Goal: Information Seeking & Learning: Learn about a topic

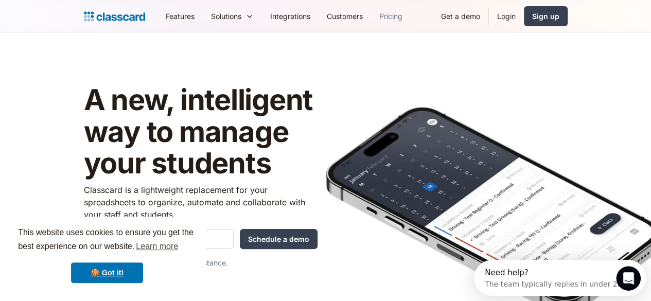
click at [371, 13] on link "Pricing" at bounding box center [391, 16] width 40 height 23
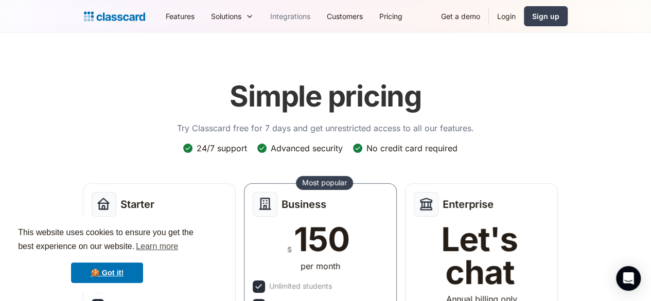
click at [262, 24] on link "Integrations" at bounding box center [290, 16] width 57 height 23
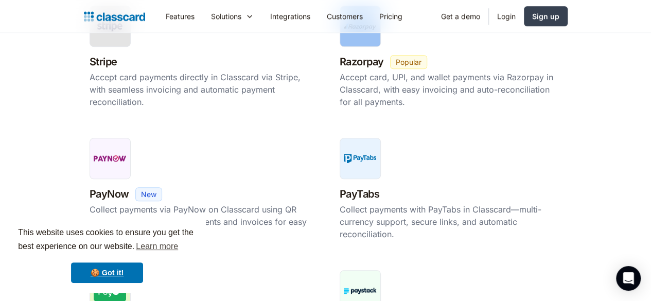
scroll to position [303, 0]
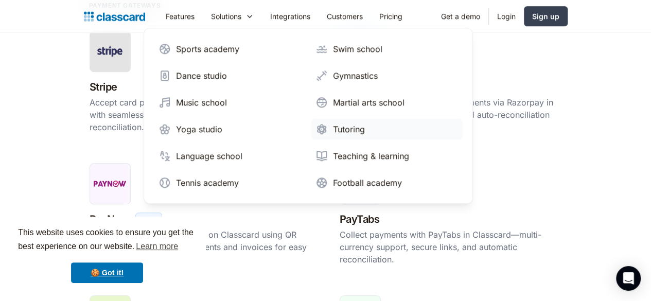
click at [333, 126] on div "Tutoring" at bounding box center [349, 129] width 32 height 12
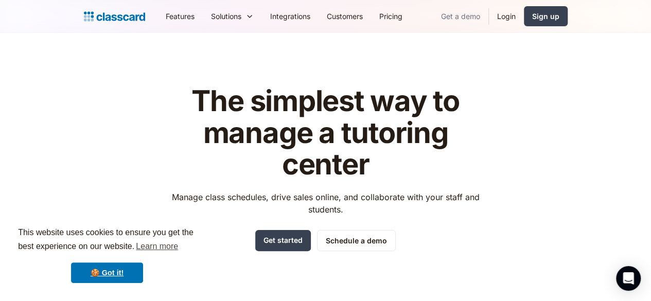
click at [488, 18] on link "Get a demo" at bounding box center [461, 16] width 56 height 23
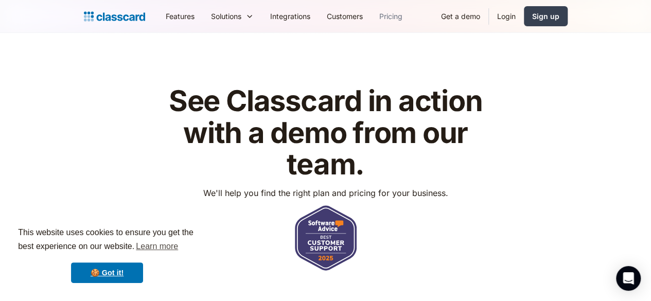
click at [371, 17] on link "Pricing" at bounding box center [391, 16] width 40 height 23
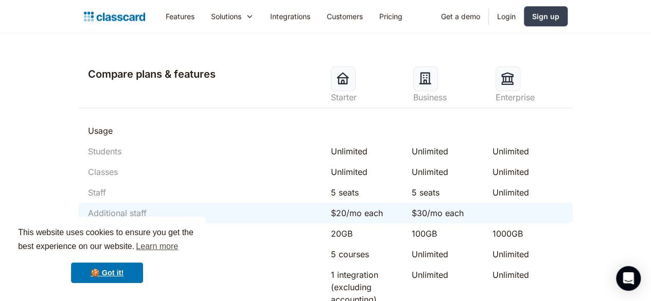
scroll to position [483, 0]
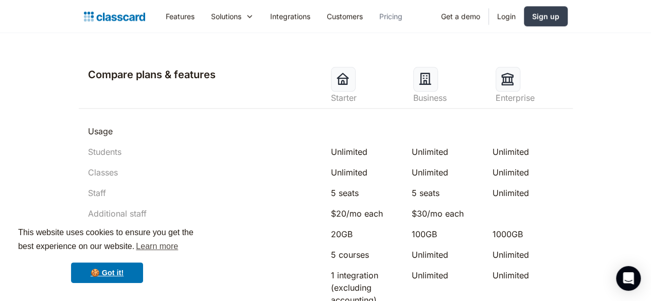
click at [371, 11] on link "Pricing" at bounding box center [391, 16] width 40 height 23
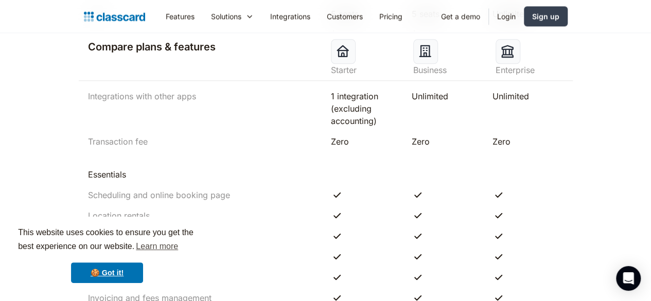
scroll to position [659, 0]
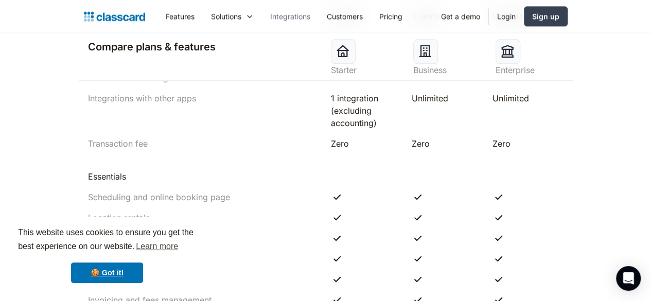
click at [262, 22] on link "Integrations" at bounding box center [290, 16] width 57 height 23
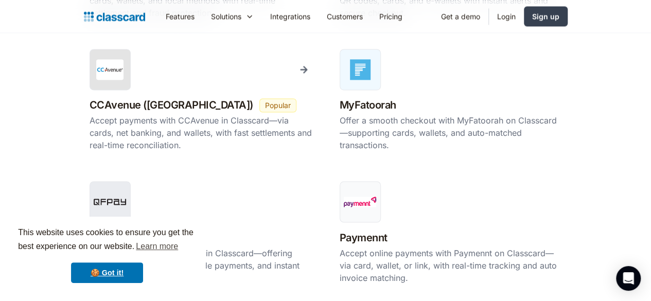
scroll to position [814, 0]
click at [262, 15] on link "Integrations" at bounding box center [290, 16] width 57 height 23
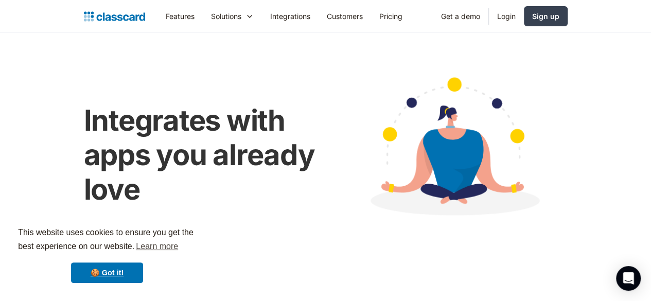
click at [318, 15] on link "Customers" at bounding box center [344, 16] width 52 height 23
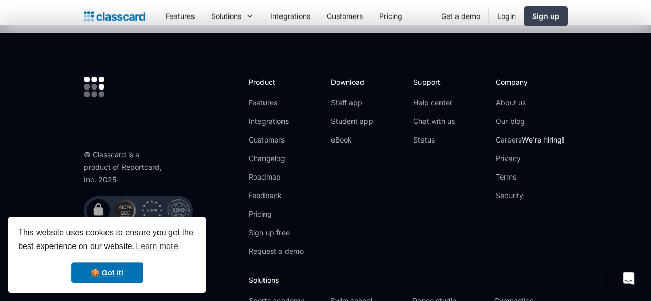
scroll to position [1271, 0]
click at [248, 182] on link "Roadmap" at bounding box center [275, 176] width 55 height 10
